Goal: Transaction & Acquisition: Book appointment/travel/reservation

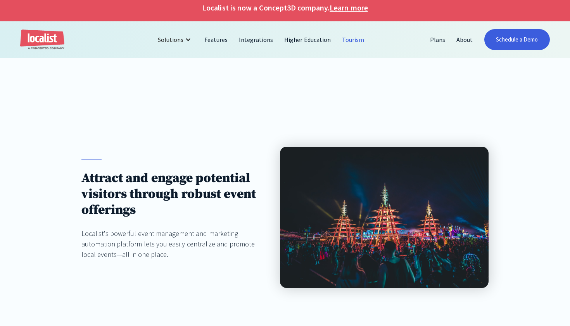
scroll to position [8, 0]
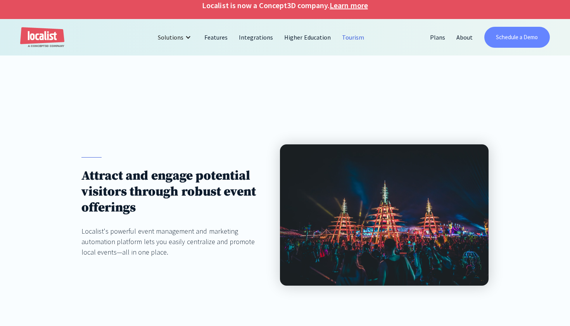
click at [505, 38] on link "Schedule a Demo" at bounding box center [517, 37] width 66 height 21
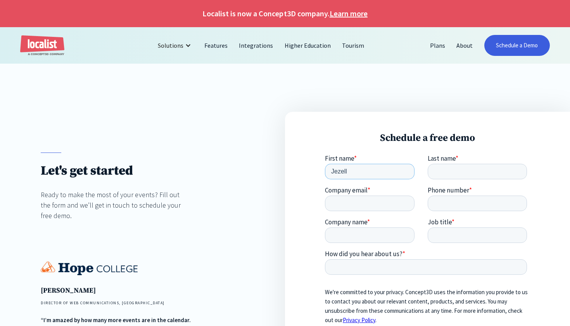
type input "Jezell"
type input "[PERSON_NAME]"
type input "[PERSON_NAME][EMAIL_ADDRESS][DOMAIN_NAME]"
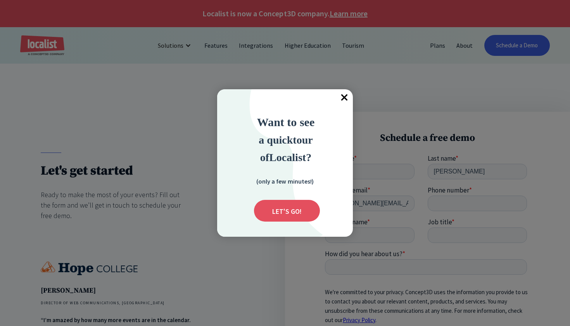
click at [345, 100] on span "×" at bounding box center [344, 97] width 17 height 17
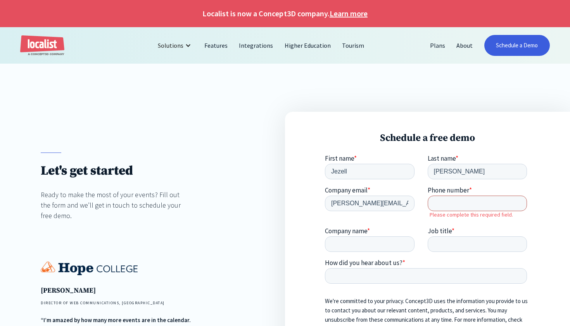
click at [437, 198] on input "Phone number *" at bounding box center [477, 203] width 100 height 16
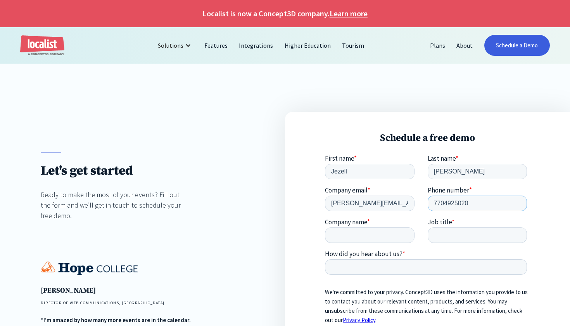
type input "7704925020"
type input "Discover Dekalb"
type input "Sales and Marketing Coordinator"
click at [373, 269] on input "How did you hear about us? *" at bounding box center [425, 267] width 202 height 16
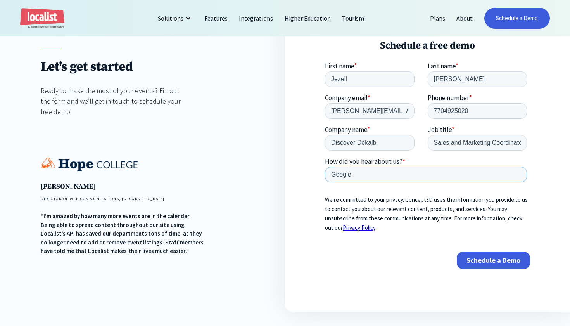
scroll to position [107, 0]
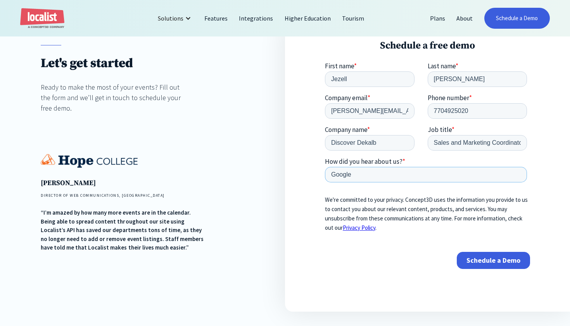
type input "Google"
click at [472, 258] on input "Schedule a Demo" at bounding box center [492, 259] width 73 height 17
